Goal: Task Accomplishment & Management: Complete application form

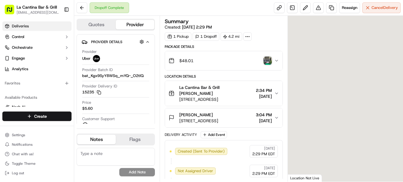
click at [14, 30] on link "Deliveries" at bounding box center [36, 26] width 69 height 10
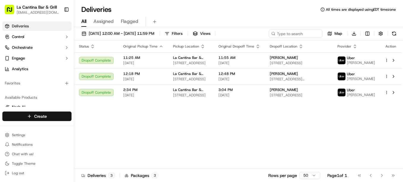
click at [52, 118] on html "La Cantina Bar & Grill lacantinabargrill@gmail.com Toggle Sidebar Deliveries Co…" at bounding box center [201, 91] width 403 height 182
click at [102, 129] on link "Delivery" at bounding box center [107, 127] width 66 height 11
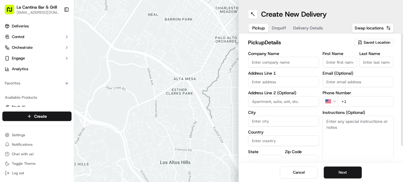
click at [301, 65] on input "Company Name" at bounding box center [283, 62] width 71 height 11
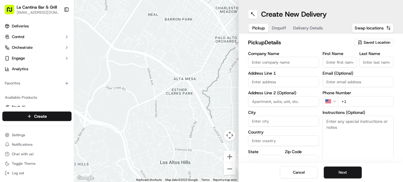
type input "La Cantina Bar & Grill"
type input "123 Norwich Road"
type input "Plainfield"
type input "United States"
type input "CT"
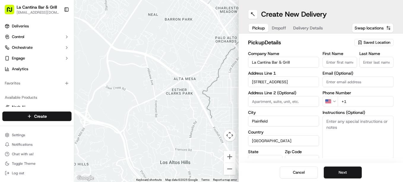
type input "06374"
type input "David"
type input "Gamboa"
type input "dgamboa1974@gmail.com"
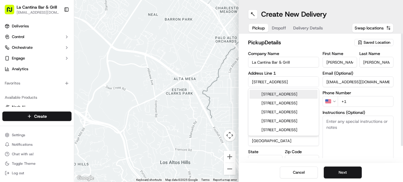
click at [360, 101] on input "+1" at bounding box center [366, 101] width 56 height 11
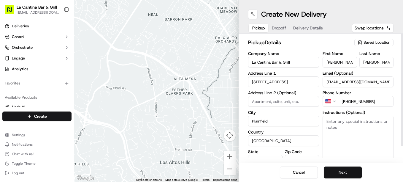
type input "+1 860 317 1117"
click at [354, 170] on button "Next" at bounding box center [343, 172] width 38 height 12
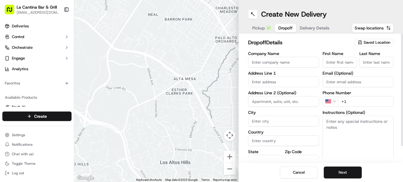
click at [267, 76] on div "Address Line 1" at bounding box center [283, 79] width 71 height 16
click at [323, 61] on input "First Name" at bounding box center [340, 62] width 34 height 11
type input "Tom"
type input "20 All Hallows Road"
type input "Plainfield"
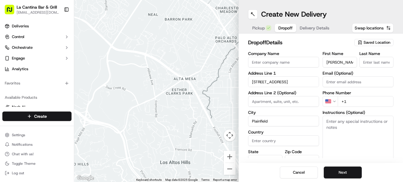
type input "United States"
type input "CT"
type input "06239"
type input "Ledger"
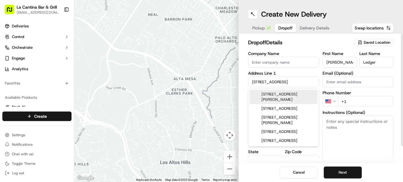
click at [289, 96] on div "20 All Hallows Road, Danielson, CT" at bounding box center [284, 97] width 68 height 14
type input "20 All Hallows Road"
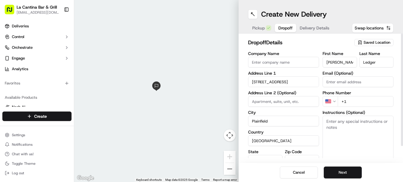
click at [362, 101] on input "+1" at bounding box center [366, 101] width 56 height 11
type input "+1 860 319 7871"
click at [330, 169] on button "Next" at bounding box center [343, 172] width 38 height 12
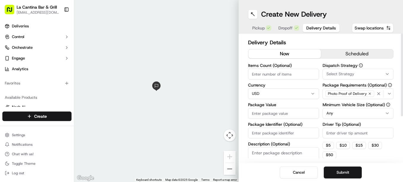
click at [292, 27] on span "Dropoff" at bounding box center [286, 28] width 14 height 6
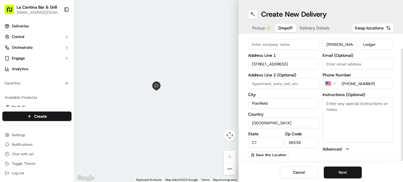
scroll to position [18, 0]
drag, startPoint x: 403, startPoint y: 77, endPoint x: 404, endPoint y: 105, distance: 28.5
click at [403, 105] on div at bounding box center [402, 106] width 2 height 112
click at [346, 170] on button "Next" at bounding box center [343, 172] width 38 height 12
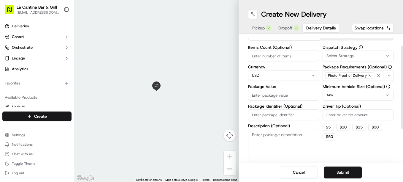
click at [269, 87] on label "Package Value" at bounding box center [283, 86] width 71 height 4
click at [269, 90] on input "Package Value" at bounding box center [283, 95] width 71 height 11
type input "63.52"
click at [340, 112] on input "Driver Tip (Optional)" at bounding box center [358, 114] width 71 height 11
type input "8.55"
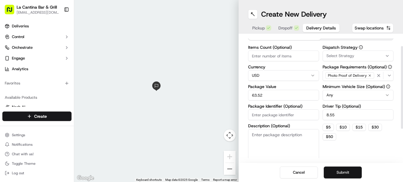
click at [347, 170] on button "Submit" at bounding box center [343, 172] width 38 height 12
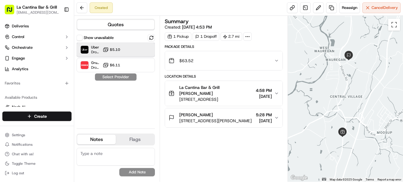
click at [128, 53] on div "Uber Dropoff ETA 27 minutes $5.10" at bounding box center [116, 49] width 78 height 14
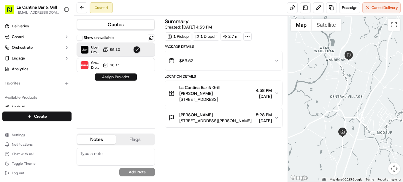
click at [125, 77] on button "Assign Provider" at bounding box center [116, 76] width 42 height 7
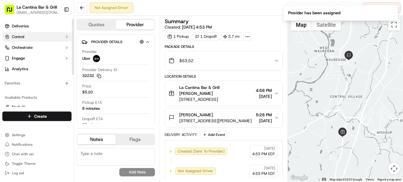
click at [26, 32] on button "Control" at bounding box center [36, 37] width 69 height 10
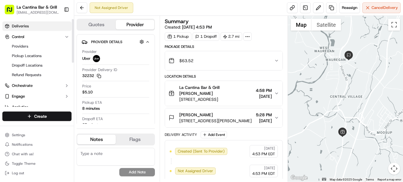
click at [32, 26] on link "Deliveries" at bounding box center [36, 26] width 69 height 10
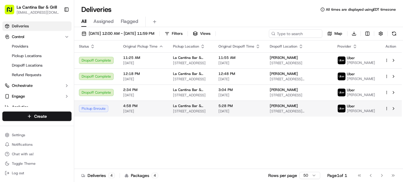
click at [282, 112] on td "Tom Ledger 20 All Hallows Rd, Danielson, CT 06239, USA" at bounding box center [299, 108] width 68 height 16
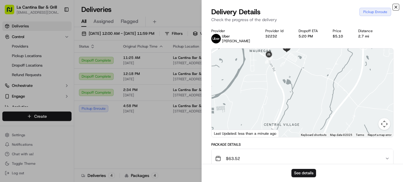
click at [394, 8] on icon "button" at bounding box center [396, 7] width 5 height 5
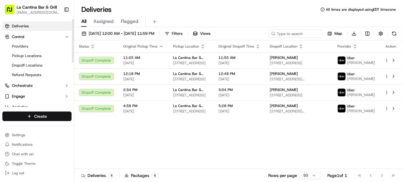
click at [64, 116] on html "La Cantina Bar & Grill lacantinabargrill@gmail.com Toggle Sidebar Deliveries Co…" at bounding box center [201, 91] width 403 height 182
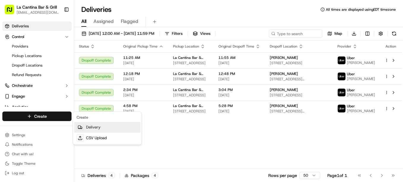
click at [89, 126] on link "Delivery" at bounding box center [107, 127] width 66 height 11
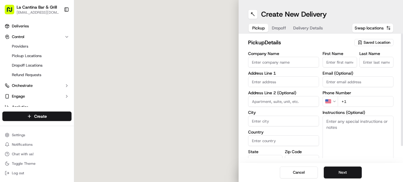
click at [256, 63] on input "Company Name" at bounding box center [283, 62] width 71 height 11
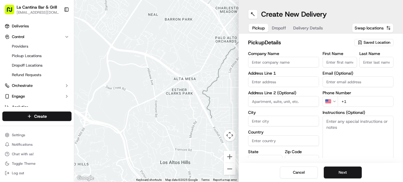
type input "La Cantina Bar & Grill"
type input "123 Norwich Road"
type input "Plainfield"
type input "United States"
type input "CT"
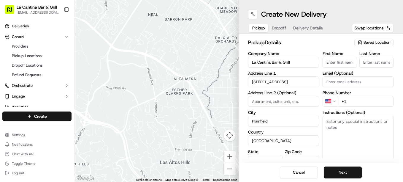
type input "06374"
type input "David"
type input "Gamboa"
type input "dgamboa1974@gmail.com"
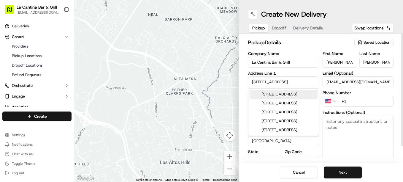
click at [353, 102] on input "+1" at bounding box center [366, 101] width 56 height 11
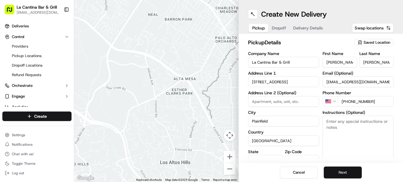
type input "+1 860 317 1117"
click at [348, 172] on button "Next" at bounding box center [343, 172] width 38 height 12
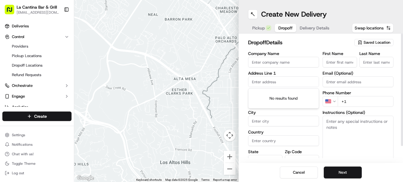
click at [262, 83] on input "text" at bounding box center [283, 81] width 71 height 11
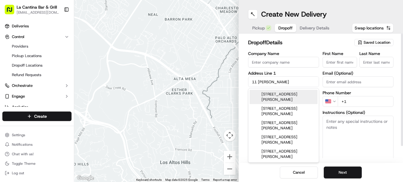
click at [274, 94] on div "11 Daggett St, Moosup, CT" at bounding box center [284, 97] width 68 height 14
type input "11 Daggett St, Moosup, CT 06354, USA"
type input "Plainfield"
type input "United States"
type input "CT"
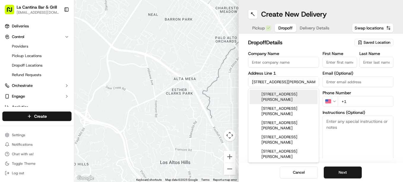
type input "06354"
type input "11 Daggett Street"
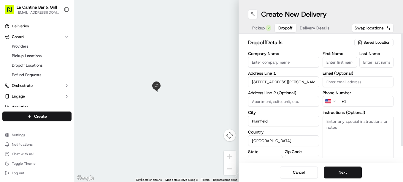
click at [332, 60] on input "First Name" at bounding box center [340, 62] width 34 height 11
type input "Jen"
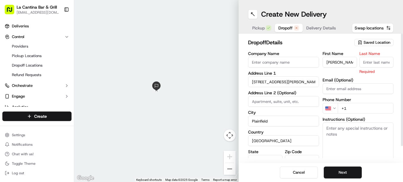
click at [370, 65] on input "Last Name" at bounding box center [377, 62] width 34 height 11
type input "Diakite"
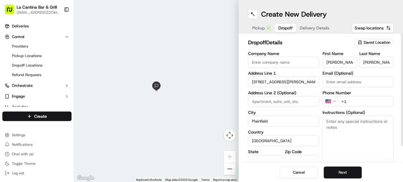
click at [365, 105] on input "+1" at bounding box center [366, 101] width 56 height 11
type input "+1 860 334 4985"
click at [347, 174] on button "Next" at bounding box center [343, 172] width 38 height 12
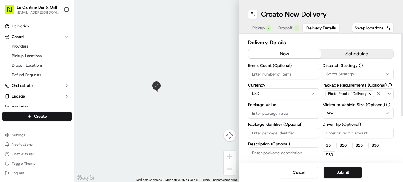
click at [276, 111] on input "Package Value" at bounding box center [283, 113] width 71 height 11
type input "72.70"
click at [361, 134] on input "Driver Tip (Optional)" at bounding box center [358, 132] width 71 height 11
type input "6.60"
click at [346, 170] on button "Submit" at bounding box center [343, 172] width 38 height 12
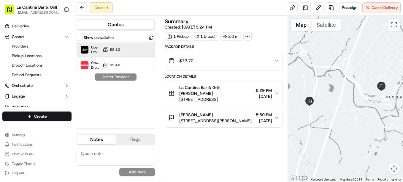
click at [103, 50] on div "Uber Dropoff ETA 22 minutes $5.10" at bounding box center [116, 49] width 78 height 14
click at [105, 78] on button "Assign Provider" at bounding box center [116, 76] width 42 height 7
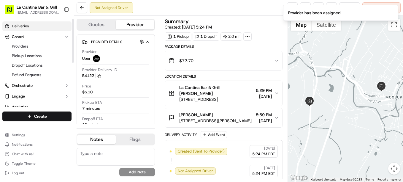
click at [43, 25] on link "Deliveries" at bounding box center [36, 26] width 69 height 10
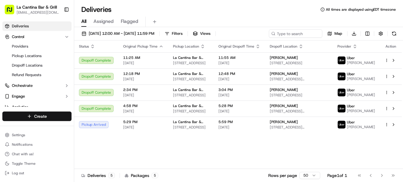
click at [42, 116] on html "La Cantina Bar & Grill lacantinabargrill@gmail.com Toggle Sidebar Deliveries Co…" at bounding box center [201, 91] width 403 height 182
click at [77, 126] on div at bounding box center [80, 127] width 7 height 7
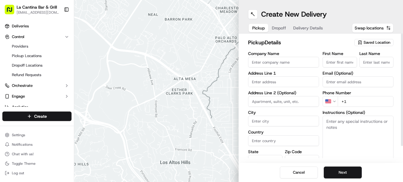
click at [298, 60] on input "Company Name" at bounding box center [283, 62] width 71 height 11
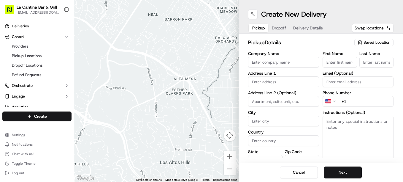
type input "La Cantina Bar & Grill"
type input "123 Norwich Road"
type input "Plainfield"
type input "United States"
type input "CT"
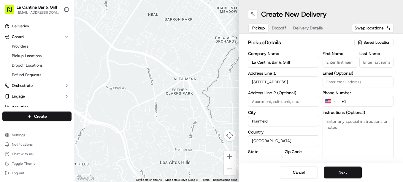
type input "06374"
type input "David"
type input "Gamboa"
type input "dgamboa1974@gmail.com"
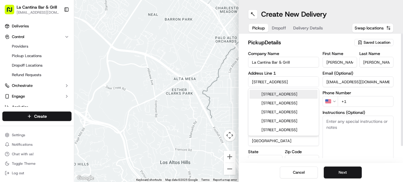
click at [353, 100] on input "+1" at bounding box center [366, 101] width 56 height 11
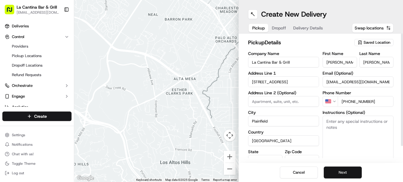
type input "+1 860 317 1117"
click at [360, 170] on button "Next" at bounding box center [343, 172] width 38 height 12
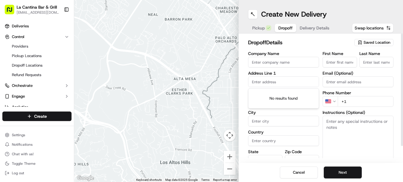
click at [266, 83] on input "text" at bounding box center [283, 81] width 71 height 11
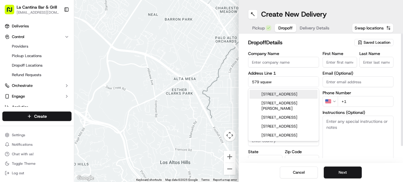
click at [271, 92] on div "579 Squaw Rock Road, Moosup, CT" at bounding box center [284, 94] width 68 height 9
type input "579 Squaw Rock Rd, Moosup, CT 06354, USA"
type input "Plainfield"
type input "United States"
type input "CT"
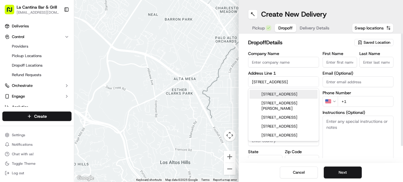
type input "06354"
type input "579 Squaw Rock Road"
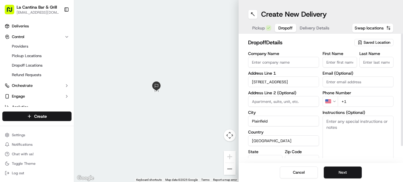
click at [351, 61] on input "First Name" at bounding box center [340, 62] width 34 height 11
type input "Chris"
type input "McElroy"
type input "Chris"
click at [368, 97] on input "+1" at bounding box center [366, 101] width 56 height 11
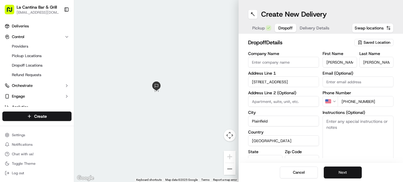
type input "+1 401 487 3873"
click at [354, 172] on button "Next" at bounding box center [343, 172] width 38 height 12
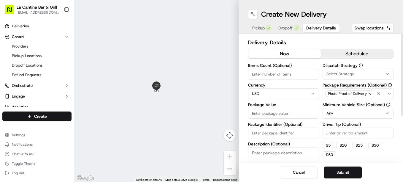
click at [286, 112] on input "Package Value" at bounding box center [283, 113] width 71 height 11
type input "112.46"
click at [332, 129] on input "Driver Tip (Optional)" at bounding box center [358, 132] width 71 height 11
type input "15.75"
click at [330, 173] on button "Submit" at bounding box center [343, 172] width 38 height 12
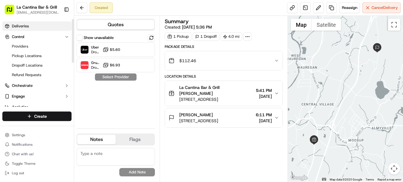
click at [31, 28] on link "Deliveries" at bounding box center [36, 26] width 69 height 10
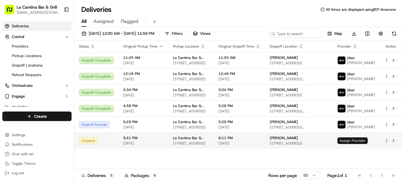
click at [362, 141] on span "Assign Provider" at bounding box center [353, 140] width 30 height 7
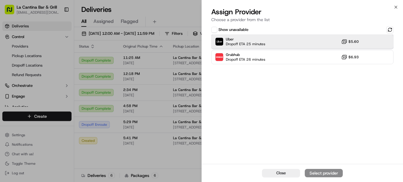
click at [272, 39] on div "Uber Dropoff ETA 25 minutes $5.60" at bounding box center [302, 41] width 182 height 14
click at [312, 171] on div "Assign Provider" at bounding box center [323, 173] width 29 height 6
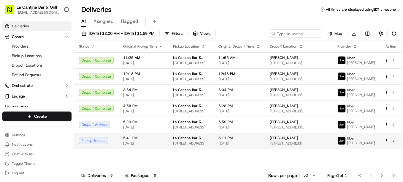
click at [260, 145] on span "[DATE]" at bounding box center [240, 143] width 42 height 5
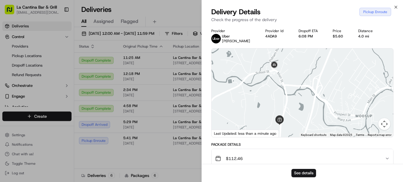
drag, startPoint x: 298, startPoint y: 86, endPoint x: 310, endPoint y: 59, distance: 29.1
click at [310, 59] on div at bounding box center [303, 92] width 182 height 88
click at [396, 7] on icon "button" at bounding box center [396, 7] width 5 height 5
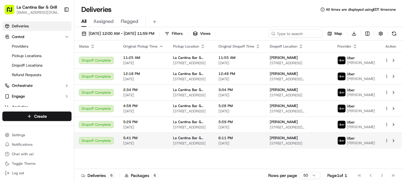
click at [328, 140] on div "Chris McElroy" at bounding box center [299, 137] width 58 height 5
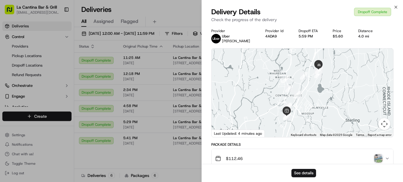
click at [376, 155] on img "button" at bounding box center [378, 158] width 8 height 8
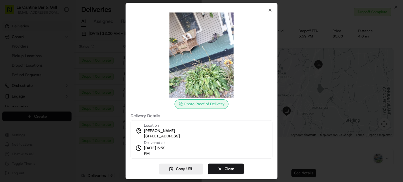
click at [99, 81] on div at bounding box center [201, 91] width 403 height 182
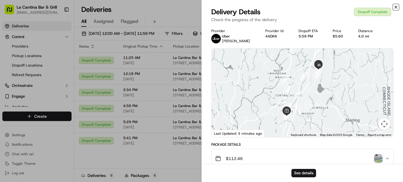
click at [395, 7] on icon "button" at bounding box center [396, 7] width 5 height 5
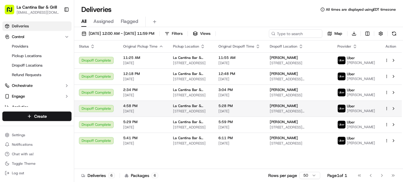
click at [291, 116] on td "Tom Ledger 20 All Hallows Rd, Danielson, CT 06239, USA" at bounding box center [299, 108] width 68 height 16
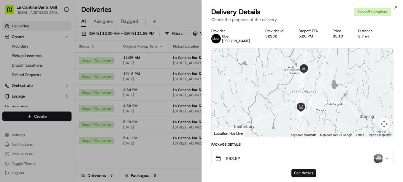
click at [380, 157] on img "button" at bounding box center [378, 158] width 8 height 8
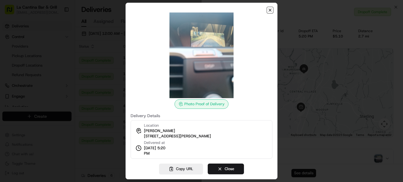
click at [270, 11] on icon "button" at bounding box center [270, 10] width 5 height 5
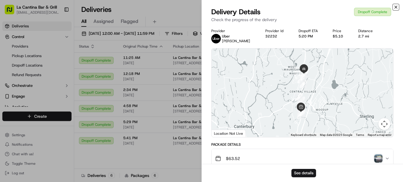
click at [396, 8] on icon "button" at bounding box center [396, 7] width 2 height 2
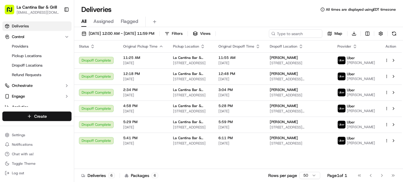
click at [33, 117] on html "La Cantina Bar & Grill lacantinabargrill@gmail.com Toggle Sidebar Deliveries Co…" at bounding box center [201, 91] width 403 height 182
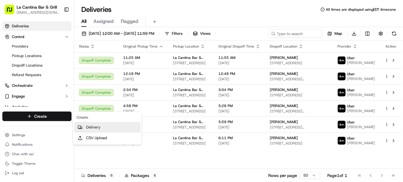
click at [101, 124] on link "Delivery" at bounding box center [107, 127] width 66 height 11
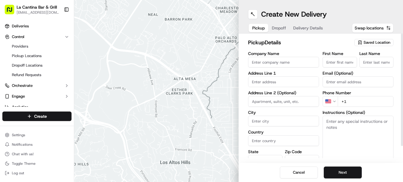
click at [291, 60] on input "Company Name" at bounding box center [283, 62] width 71 height 11
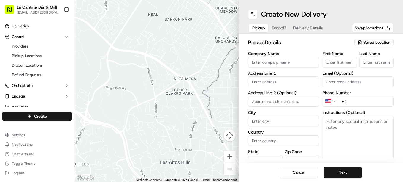
type input "La Cantina Bar & Grill"
type input "123 Norwich Road"
type input "Plainfield"
type input "United States"
type input "CT"
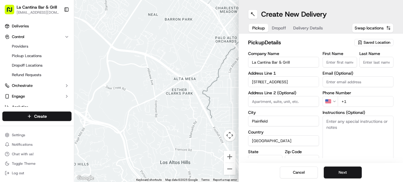
type input "06374"
type input "David"
type input "Gamboa"
type input "dgamboa1974@gmail.com"
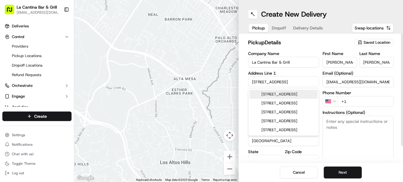
click at [358, 98] on input "+1" at bounding box center [366, 101] width 56 height 11
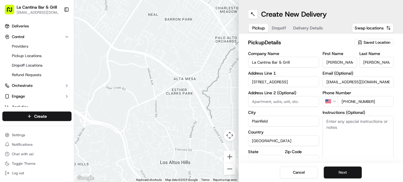
type input "+1 860 317 1117"
drag, startPoint x: 349, startPoint y: 172, endPoint x: 344, endPoint y: 162, distance: 10.9
click at [349, 172] on button "Next" at bounding box center [343, 172] width 38 height 12
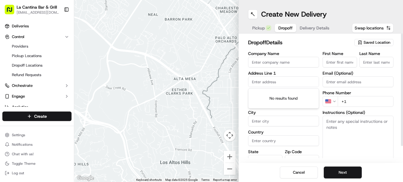
click at [282, 79] on input "text" at bounding box center [283, 81] width 71 height 11
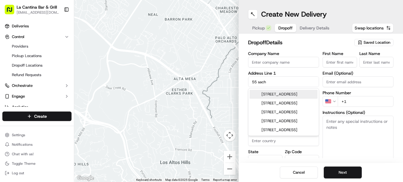
click at [276, 93] on div "55 Sachem Drive, Plainfield, CT" at bounding box center [284, 94] width 68 height 9
type input "55 Sachem Dr, Plainfield, CT 06374, USA"
type input "Plainfield"
type input "United States"
type input "CT"
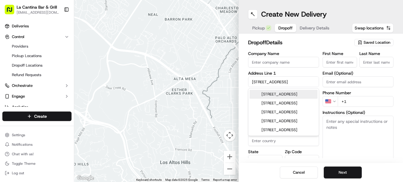
type input "06374"
type input "55 Sachem Drive"
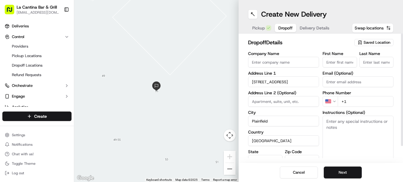
click at [328, 59] on input "First Name" at bounding box center [340, 62] width 34 height 11
type input "Heather"
click at [364, 61] on input "Last Name" at bounding box center [377, 62] width 34 height 11
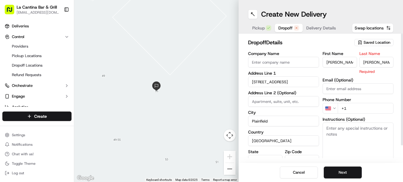
type input "Vega"
click at [354, 110] on div "First Name Heather Last Name Vega Required Email (Optional) Phone Number US +1 …" at bounding box center [358, 113] width 71 height 125
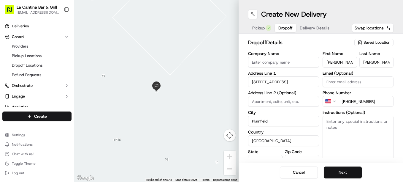
type input "+1 860 300 7458"
click at [346, 169] on button "Next" at bounding box center [343, 172] width 38 height 12
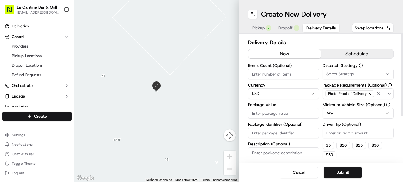
click at [293, 112] on input "Package Value" at bounding box center [283, 113] width 71 height 11
type input "5"
type input "71.67"
click at [352, 131] on input "Driver Tip (Optional)" at bounding box center [358, 132] width 71 height 11
type input "9.75"
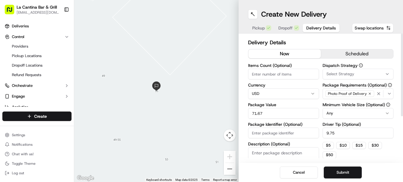
click at [329, 166] on div "Cancel Submit" at bounding box center [321, 172] width 164 height 19
click at [330, 169] on button "Submit" at bounding box center [343, 172] width 38 height 12
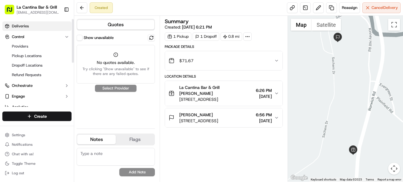
click at [50, 22] on link "Deliveries" at bounding box center [36, 26] width 69 height 10
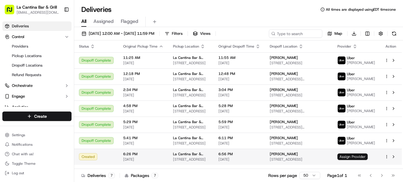
click at [368, 157] on span "Assign Provider" at bounding box center [353, 156] width 30 height 7
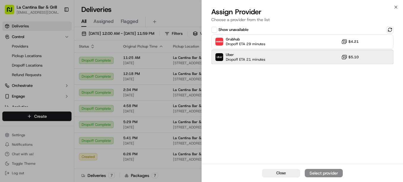
click at [359, 62] on div "Uber Dropoff ETA 21 minutes $5.10" at bounding box center [302, 57] width 182 height 14
click at [323, 173] on div "Assign Provider" at bounding box center [323, 173] width 29 height 6
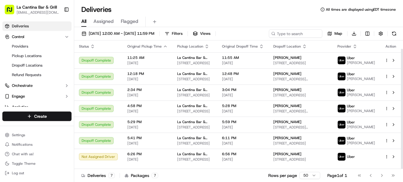
scroll to position [9, 0]
drag, startPoint x: 402, startPoint y: 118, endPoint x: 403, endPoint y: 169, distance: 50.5
click at [403, 169] on div at bounding box center [402, 109] width 2 height 120
click at [42, 114] on html "La Cantina Bar & Grill lacantinabargrill@gmail.com Toggle Sidebar Deliveries Co…" at bounding box center [201, 91] width 403 height 182
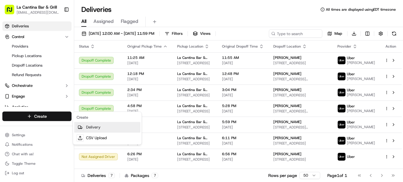
click at [93, 127] on link "Delivery" at bounding box center [107, 127] width 66 height 11
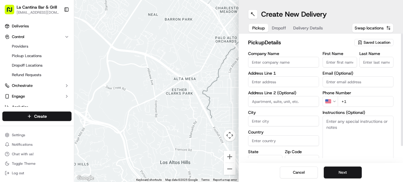
click at [279, 64] on input "Company Name" at bounding box center [283, 62] width 71 height 11
type input "La Cantina Bar & Grill"
type input "123 Norwich Road"
type input "Plainfield"
type input "223"
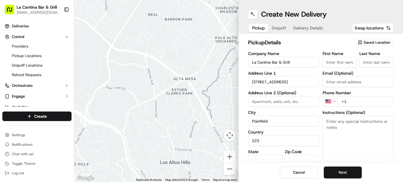
type input "-1"
type input "06374"
type input "David"
type input "G"
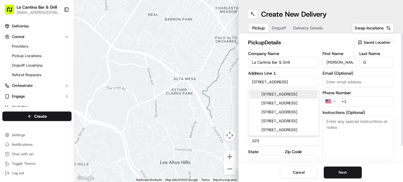
click at [349, 97] on input "+1" at bounding box center [366, 101] width 56 height 11
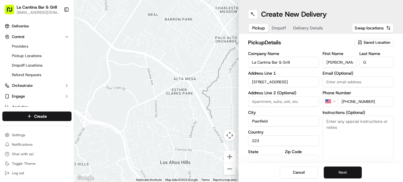
type input "+1 860 317 1117"
drag, startPoint x: 337, startPoint y: 174, endPoint x: 325, endPoint y: 164, distance: 15.4
click at [337, 174] on button "Next" at bounding box center [343, 172] width 38 height 12
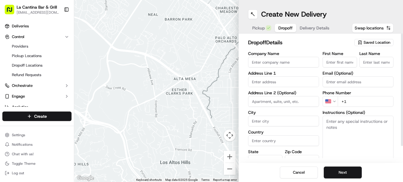
click at [348, 62] on input "First Name" at bounding box center [340, 62] width 34 height 11
type input "Kaitlyn"
type input "61 Rail"
type input "United States"
type input "Provost"
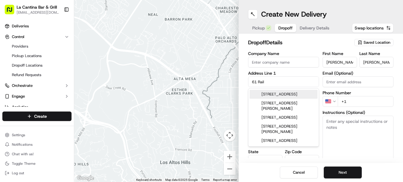
click at [293, 91] on div "61 Railroad Avenue, Plainfield, CT" at bounding box center [284, 94] width 68 height 9
type input "61 Railroad Ave, Plainfield, CT 06374, USA"
type input "Plainfield"
type input "CT"
type input "06374"
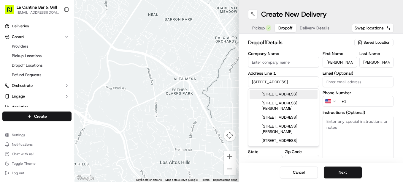
type input "61 Railroad Avenue"
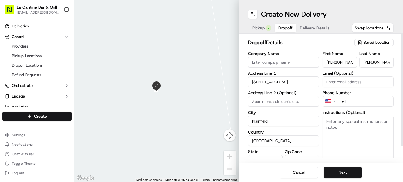
click at [351, 99] on input "+1" at bounding box center [366, 101] width 56 height 11
type input "+1 774 262 0332"
drag, startPoint x: 352, startPoint y: 158, endPoint x: 352, endPoint y: 161, distance: 3.3
click at [352, 161] on div "dropoff Details Saved Location Company Name Address Line 1 61 Railroad Avenue A…" at bounding box center [321, 98] width 164 height 129
click at [344, 169] on button "Next" at bounding box center [343, 172] width 38 height 12
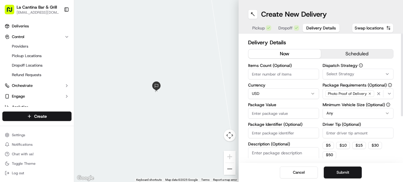
click at [286, 114] on input "Package Value" at bounding box center [283, 113] width 71 height 11
type input "35.98"
click at [349, 132] on input "Driver Tip (Optional)" at bounding box center [358, 132] width 71 height 11
type input "4.50"
click at [347, 176] on button "Submit" at bounding box center [343, 172] width 38 height 12
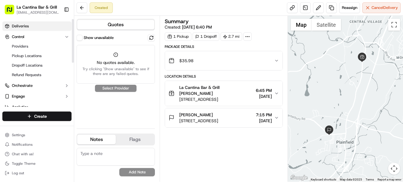
click at [42, 29] on link "Deliveries" at bounding box center [36, 26] width 69 height 10
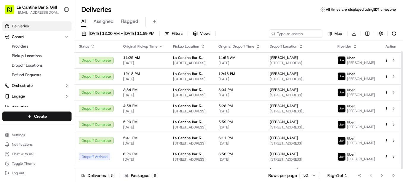
scroll to position [12, 0]
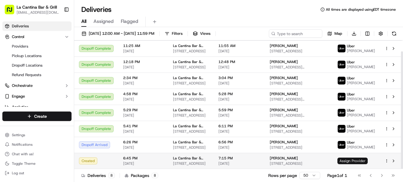
drag, startPoint x: 403, startPoint y: 97, endPoint x: 367, endPoint y: 162, distance: 74.3
click at [401, 161] on div at bounding box center [402, 109] width 2 height 117
click at [366, 163] on span "Assign Provider" at bounding box center [353, 160] width 30 height 7
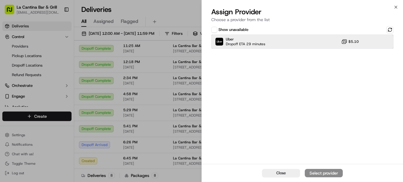
click at [240, 37] on span "Uber" at bounding box center [245, 39] width 39 height 5
click at [336, 167] on div "Close Assign Provider" at bounding box center [302, 173] width 201 height 18
click at [331, 174] on div "Assign Provider" at bounding box center [323, 173] width 29 height 6
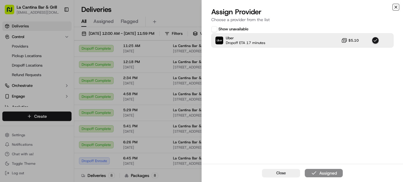
click at [394, 6] on icon "button" at bounding box center [396, 7] width 5 height 5
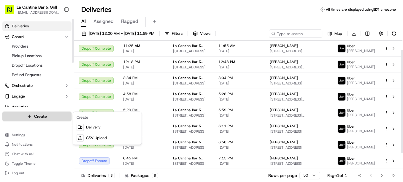
click at [60, 115] on html "La Cantina Bar & Grill lacantinabargrill@gmail.com Toggle Sidebar Deliveries Co…" at bounding box center [201, 91] width 403 height 182
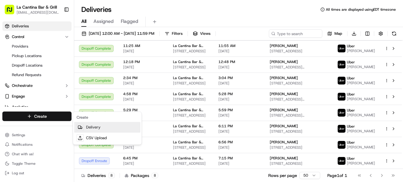
click at [121, 128] on link "Delivery" at bounding box center [107, 127] width 66 height 11
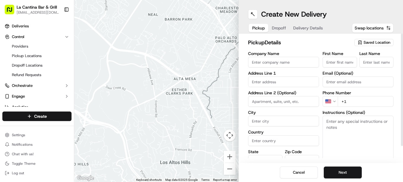
click at [295, 59] on input "Company Name" at bounding box center [283, 62] width 71 height 11
type input "La Cantina Bar & Grill"
type input "123 Norwich Road"
type input "Plainfield"
type input "United States"
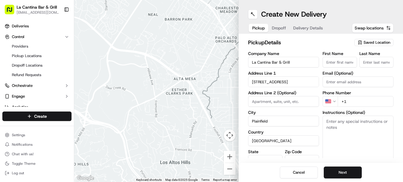
type input "CT"
type input "06374"
type input "David"
type input "Gamboa"
type input "dgamboa1974@gmail.com"
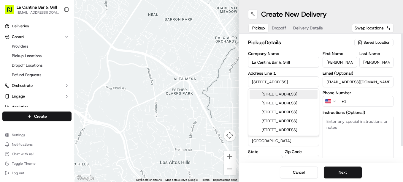
click at [353, 97] on input "+1" at bounding box center [366, 101] width 56 height 11
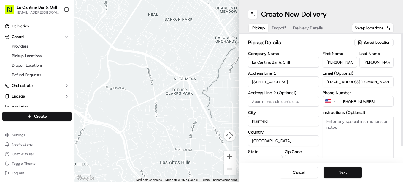
type input "+1 860 317 1117"
drag, startPoint x: 353, startPoint y: 168, endPoint x: 348, endPoint y: 160, distance: 9.4
click at [353, 168] on button "Next" at bounding box center [343, 172] width 38 height 12
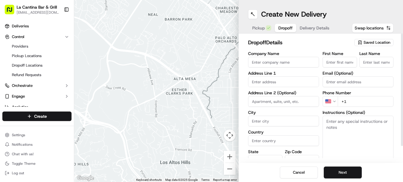
click at [299, 83] on input "text" at bounding box center [283, 81] width 71 height 11
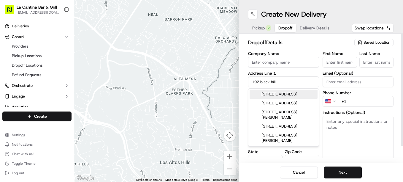
click at [303, 99] on div "192 Black Hill Road, Plainfield, CT" at bounding box center [284, 94] width 68 height 9
type input "192 Black Hill Rd, Plainfield, CT 06374, USA"
type input "Plainfield"
type input "United States"
type input "CT"
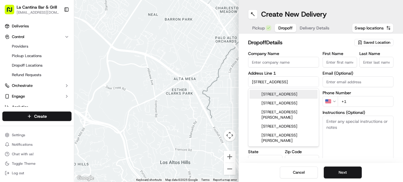
type input "06374"
type input "192 Black Hill Road"
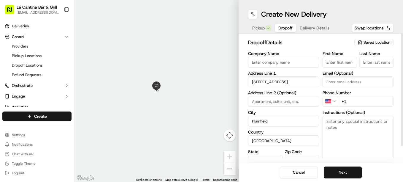
click at [349, 61] on input "First Name" at bounding box center [340, 62] width 34 height 11
type input "Diane"
type input "Gelder"
click at [369, 99] on input "+1" at bounding box center [366, 101] width 56 height 11
type input "+1 508 963 4294"
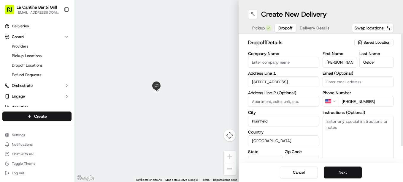
click at [342, 173] on button "Next" at bounding box center [343, 172] width 38 height 12
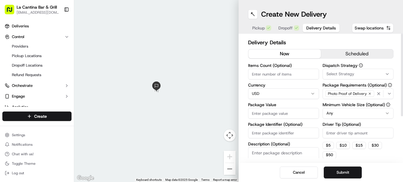
click at [297, 107] on div "Package Value" at bounding box center [283, 110] width 71 height 16
click at [294, 110] on input "Package Value" at bounding box center [283, 113] width 71 height 11
type input "27.82"
click at [352, 134] on input "Driver Tip (Optional)" at bounding box center [358, 132] width 71 height 11
type input "5.50"
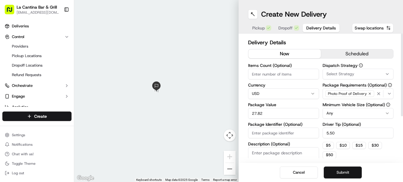
click at [333, 170] on button "Submit" at bounding box center [343, 172] width 38 height 12
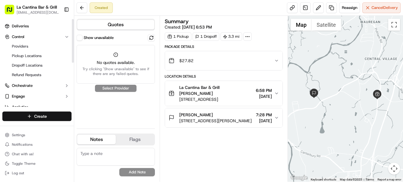
click at [44, 118] on html "La Cantina Bar & Grill lacantinabargrill@gmail.com Toggle Sidebar Deliveries Co…" at bounding box center [201, 91] width 403 height 182
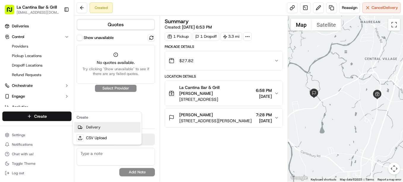
click at [88, 126] on link "Delivery" at bounding box center [107, 127] width 66 height 11
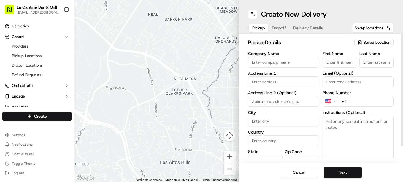
click at [303, 65] on input "Company Name" at bounding box center [283, 62] width 71 height 11
type input "La Cantina Bar & Grill"
type input "123 Norwich Road"
type input "Plainfield"
type input "223"
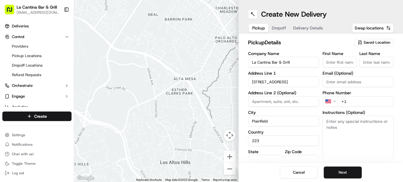
type input "-1"
type input "06374"
type input "David"
type input "G"
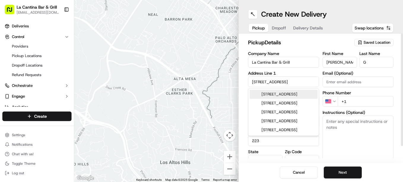
click at [362, 105] on input "+1" at bounding box center [366, 101] width 56 height 11
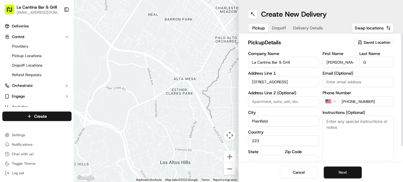
type input "+1 860 317 1117"
click at [331, 175] on button "Next" at bounding box center [343, 172] width 38 height 12
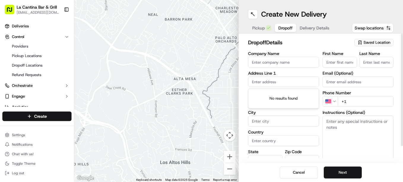
click at [310, 84] on input "text" at bounding box center [283, 81] width 71 height 11
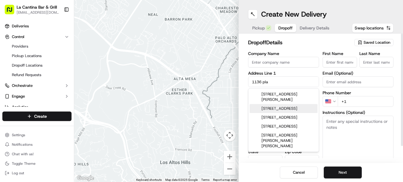
click at [305, 107] on div "1136 Plainfield Pike, Sterling, CT" at bounding box center [284, 108] width 68 height 9
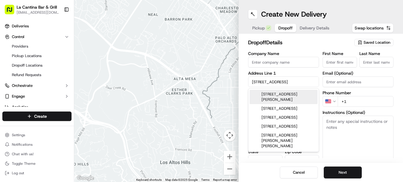
type input "1136 Plainfield Pike, Sterling, CT 06377, USA"
type input "Sterling"
type input "United States"
type input "CT"
type input "06377"
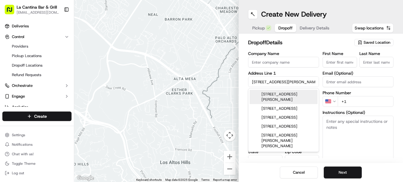
type input "1136 Plainfield Pike"
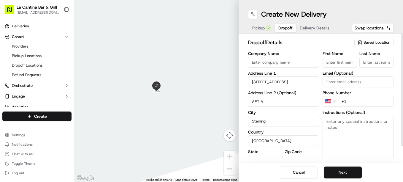
type input "APT A"
click at [337, 61] on input "First Name" at bounding box center [340, 62] width 34 height 11
type input "Jeff"
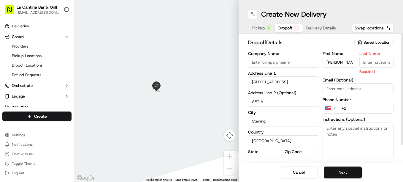
click at [367, 62] on input "Last Name" at bounding box center [377, 62] width 34 height 11
type input "."
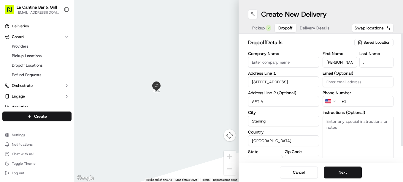
click at [381, 113] on div "First Name Jeff Last Name . Email (Optional) Phone Number US +1 Instructions (O…" at bounding box center [358, 113] width 71 height 125
type input "+1 401 302 2007"
click at [338, 166] on div "Create New Delivery Pickup Dropoff Delivery Details Swap locations dropoff Deta…" at bounding box center [321, 91] width 164 height 182
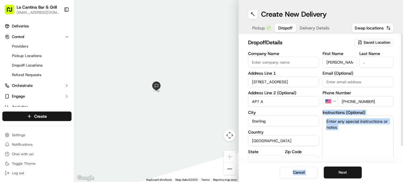
click at [338, 167] on button "Next" at bounding box center [343, 172] width 38 height 12
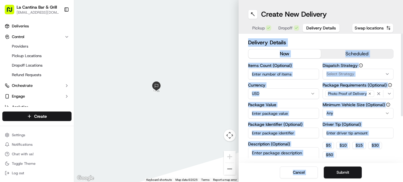
click at [265, 108] on input "Package Value" at bounding box center [283, 113] width 71 height 11
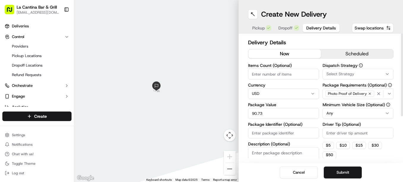
type input "90.73"
click at [342, 133] on input "Driver Tip (Optional)" at bounding box center [358, 132] width 71 height 11
type input "7"
click at [348, 166] on div "Cancel Submit" at bounding box center [321, 172] width 164 height 19
click at [346, 170] on button "Submit" at bounding box center [343, 172] width 38 height 12
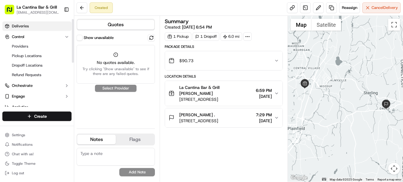
click at [50, 25] on link "Deliveries" at bounding box center [36, 26] width 69 height 10
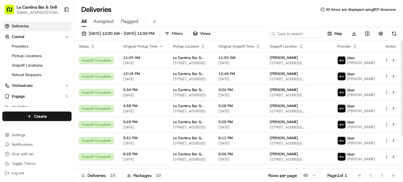
scroll to position [44, 0]
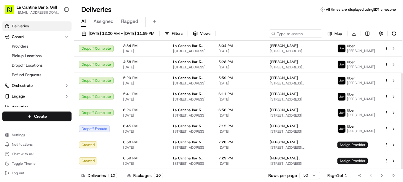
drag, startPoint x: 402, startPoint y: 88, endPoint x: 404, endPoint y: 160, distance: 71.3
click at [403, 160] on div at bounding box center [402, 121] width 2 height 96
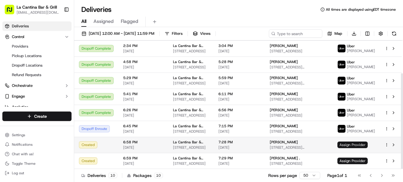
click at [362, 146] on span "Assign Provider" at bounding box center [353, 144] width 30 height 7
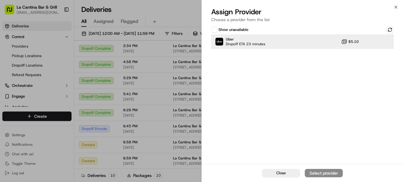
click at [337, 46] on div "Uber Dropoff ETA 23 minutes $5.10" at bounding box center [302, 41] width 182 height 14
click at [332, 176] on button "Assign Provider" at bounding box center [324, 173] width 38 height 8
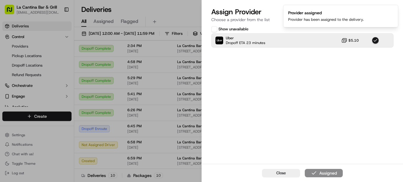
click at [397, 6] on li "Provider assigned Provider has been assigned to the delivery." at bounding box center [340, 16] width 115 height 23
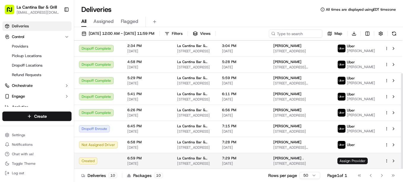
click at [364, 163] on span "Assign Provider" at bounding box center [353, 160] width 30 height 7
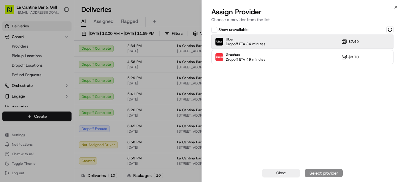
click at [338, 42] on div "Uber Dropoff ETA 34 minutes $7.49" at bounding box center [302, 41] width 182 height 14
click at [340, 173] on button "Assign Provider" at bounding box center [324, 173] width 38 height 8
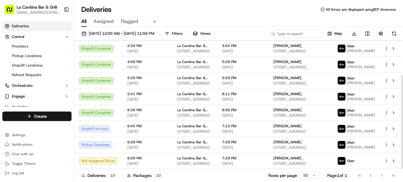
scroll to position [47, 0]
drag, startPoint x: 401, startPoint y: 79, endPoint x: 404, endPoint y: 116, distance: 36.9
click at [403, 116] on div at bounding box center [402, 122] width 2 height 94
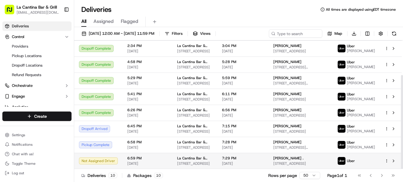
click at [269, 157] on td "7:29 PM 09/19/2025" at bounding box center [242, 161] width 51 height 16
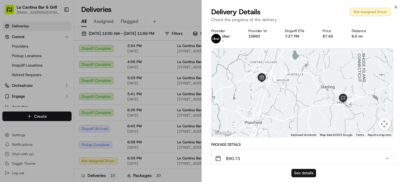
click at [306, 172] on button "See details" at bounding box center [304, 173] width 25 height 8
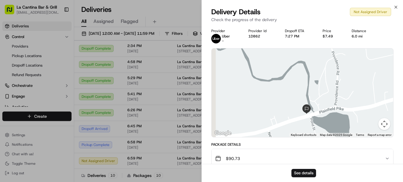
drag, startPoint x: 284, startPoint y: 113, endPoint x: 337, endPoint y: 99, distance: 54.9
click at [337, 99] on div at bounding box center [303, 92] width 182 height 88
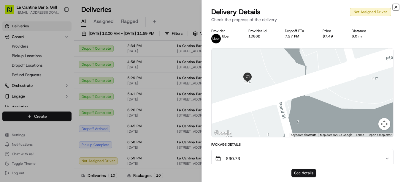
click at [395, 7] on icon "button" at bounding box center [396, 7] width 5 height 5
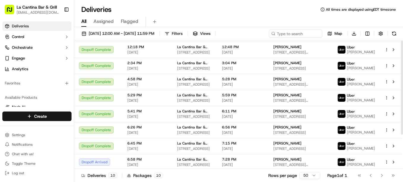
scroll to position [47, 0]
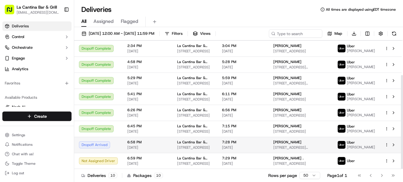
drag, startPoint x: 403, startPoint y: 61, endPoint x: 400, endPoint y: 152, distance: 91.2
click at [403, 161] on div at bounding box center [402, 122] width 2 height 94
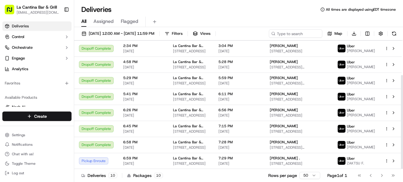
drag, startPoint x: 403, startPoint y: 101, endPoint x: 404, endPoint y: 121, distance: 19.6
click at [403, 121] on div at bounding box center [402, 122] width 2 height 94
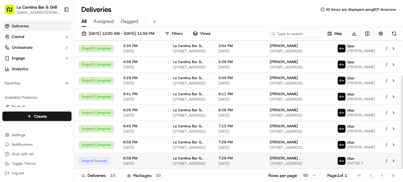
drag, startPoint x: 403, startPoint y: 94, endPoint x: 347, endPoint y: 163, distance: 88.5
click at [403, 115] on div at bounding box center [402, 122] width 2 height 94
click at [260, 163] on span "[DATE]" at bounding box center [240, 163] width 42 height 5
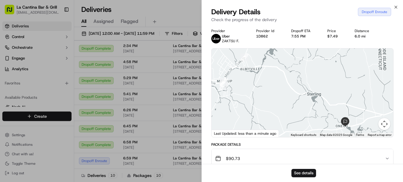
drag, startPoint x: 314, startPoint y: 79, endPoint x: 289, endPoint y: 86, distance: 25.1
click at [289, 86] on div at bounding box center [303, 92] width 182 height 88
click at [396, 8] on icon "button" at bounding box center [396, 7] width 5 height 5
